Goal: Information Seeking & Learning: Learn about a topic

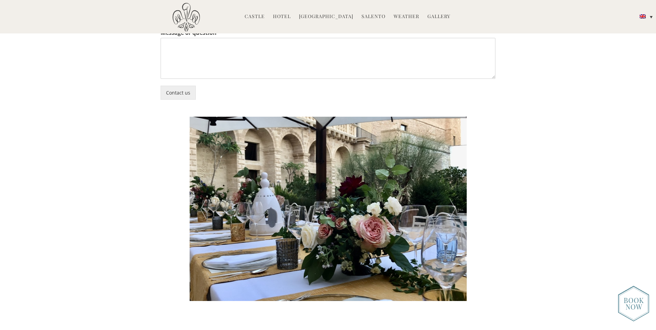
scroll to position [1601, 0]
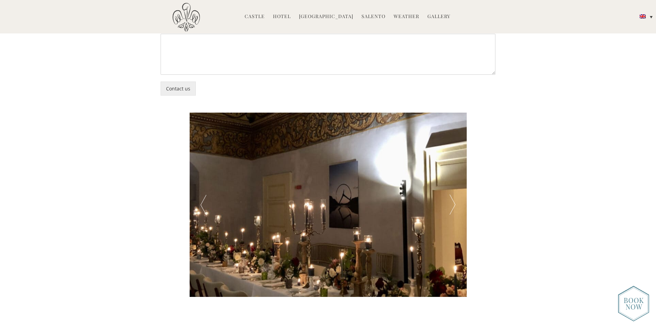
click at [452, 194] on div at bounding box center [453, 205] width 28 height 185
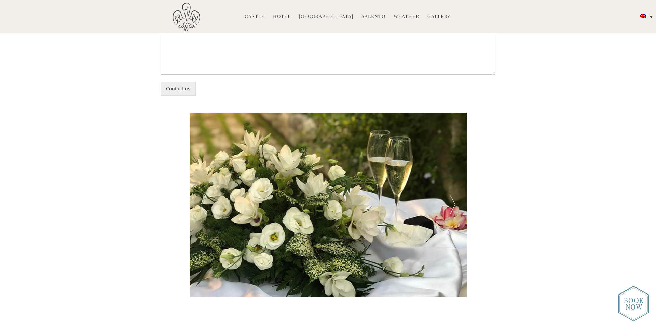
click at [452, 194] on div at bounding box center [453, 205] width 28 height 185
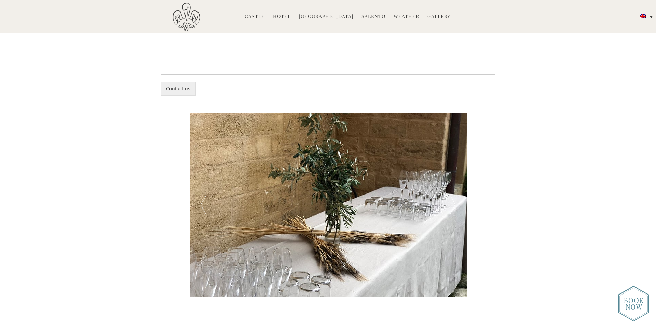
click at [456, 198] on div at bounding box center [453, 205] width 28 height 185
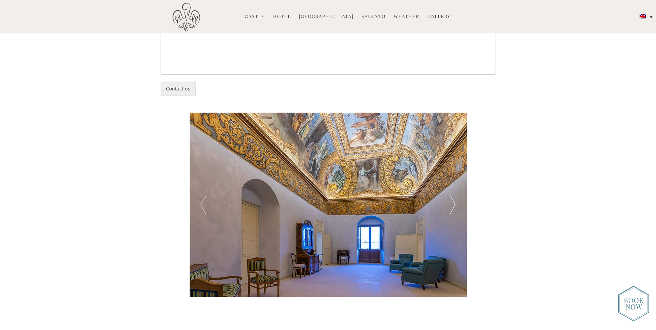
click at [455, 197] on div at bounding box center [453, 205] width 28 height 185
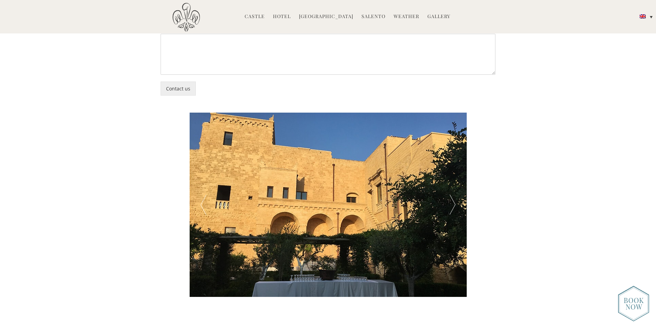
click at [455, 197] on div at bounding box center [453, 205] width 28 height 185
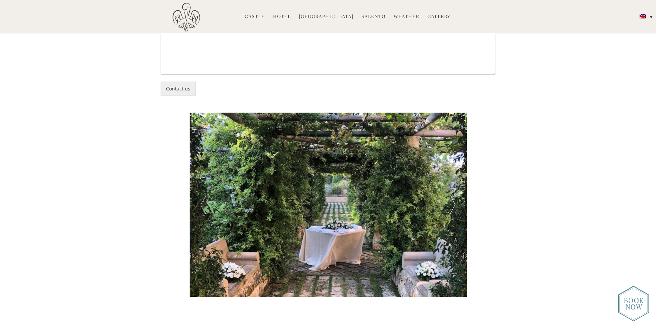
click at [455, 197] on div at bounding box center [453, 205] width 28 height 185
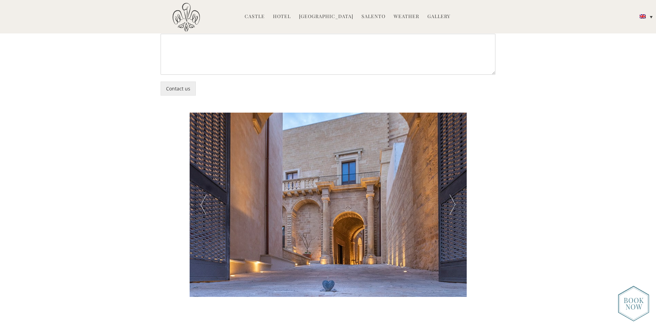
click at [455, 197] on div at bounding box center [453, 205] width 28 height 185
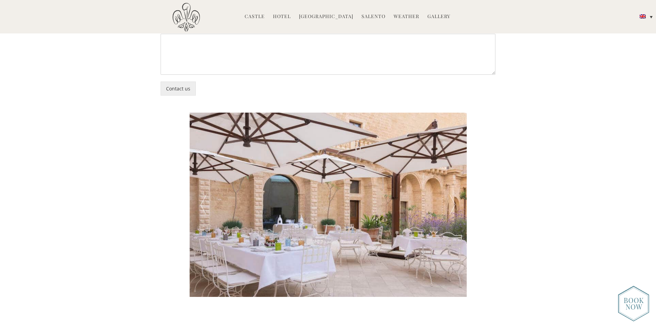
click at [455, 197] on div at bounding box center [453, 205] width 28 height 185
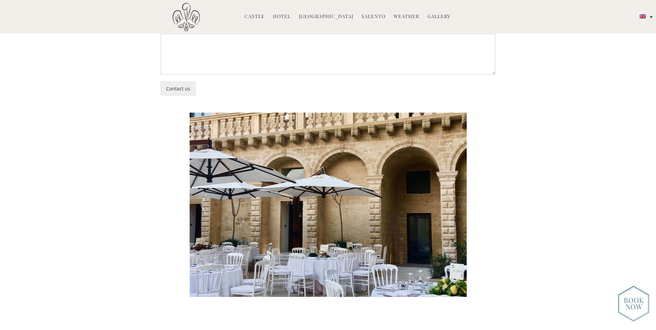
click at [455, 197] on div at bounding box center [453, 205] width 28 height 185
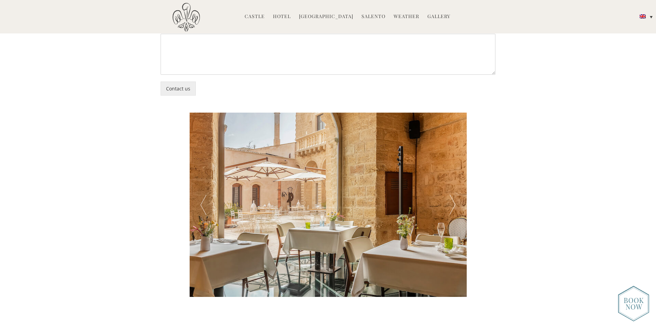
click at [455, 197] on div at bounding box center [453, 205] width 28 height 185
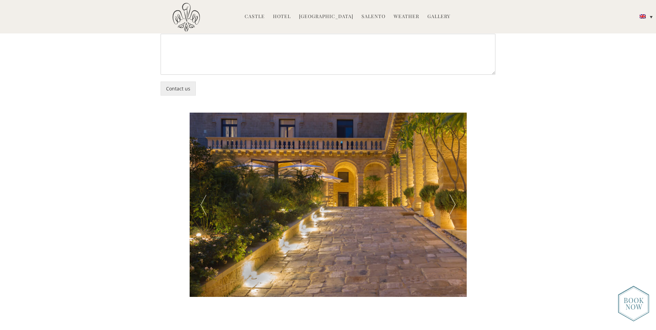
click at [455, 197] on div at bounding box center [453, 205] width 28 height 185
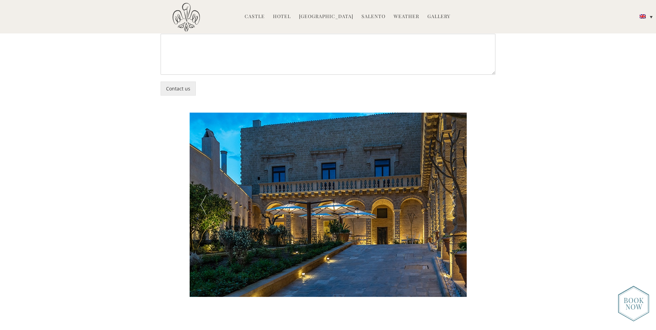
click at [455, 197] on div at bounding box center [453, 205] width 28 height 185
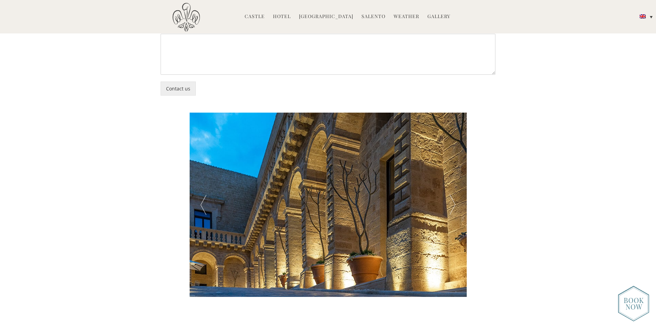
click at [455, 197] on div at bounding box center [453, 205] width 28 height 185
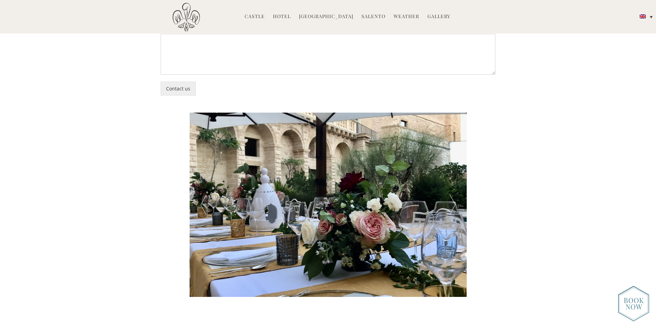
click at [455, 197] on div at bounding box center [453, 205] width 28 height 185
